Goal: Check status

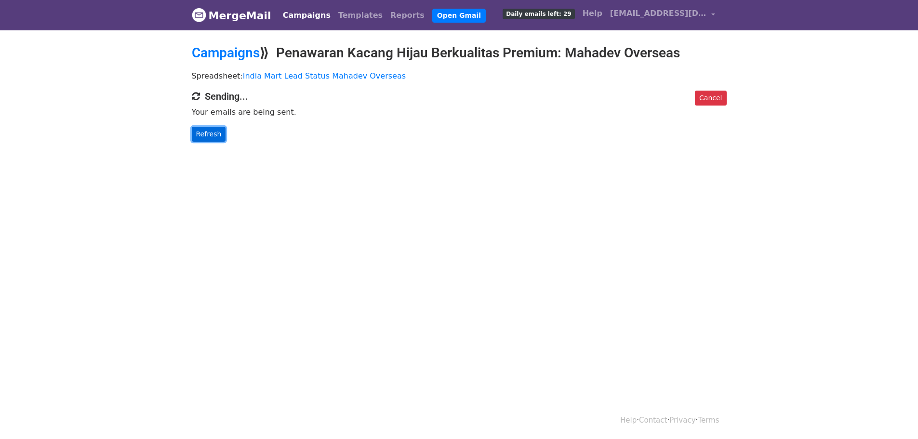
click at [215, 130] on link "Refresh" at bounding box center [209, 134] width 34 height 15
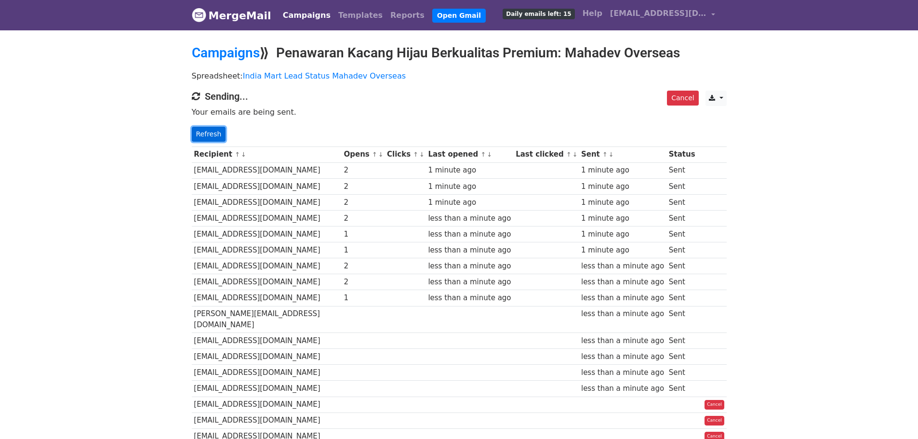
click at [206, 135] on link "Refresh" at bounding box center [209, 134] width 34 height 15
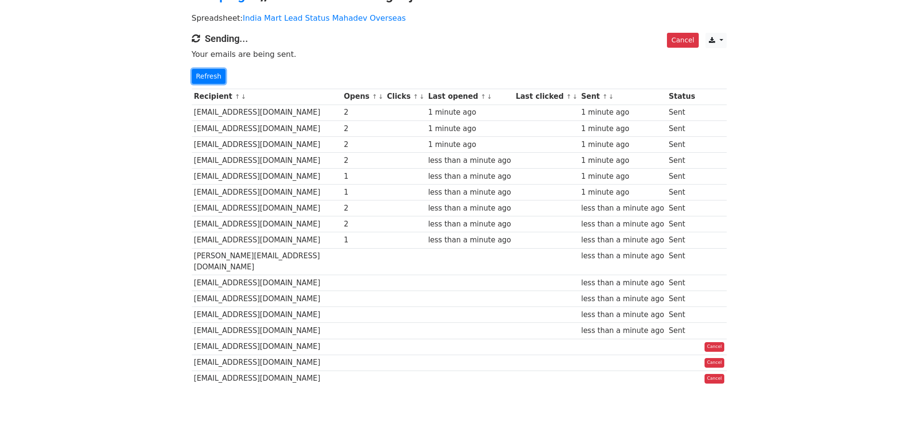
scroll to position [81, 0]
